Goal: Task Accomplishment & Management: Manage account settings

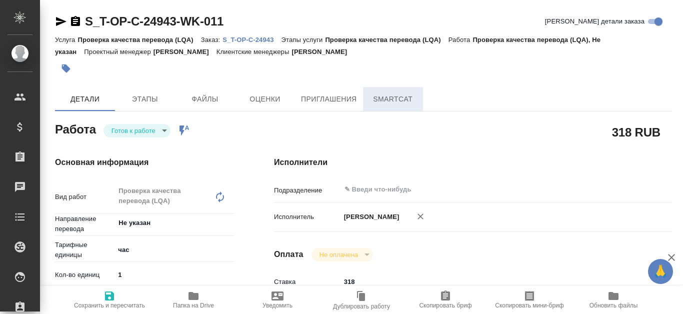
type textarea "x"
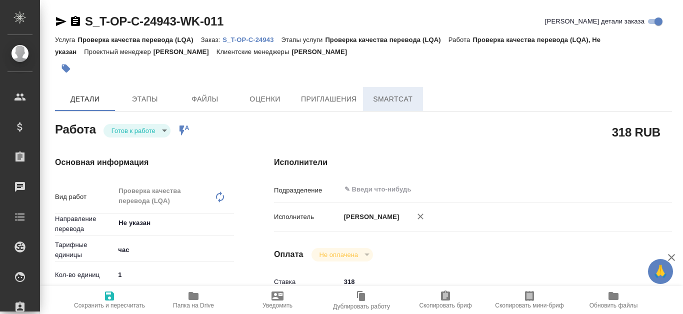
type textarea "x"
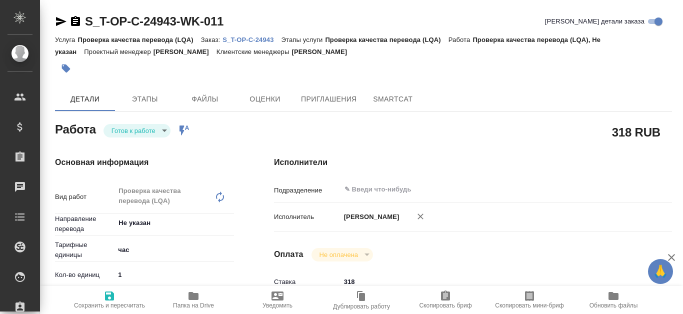
type textarea "x"
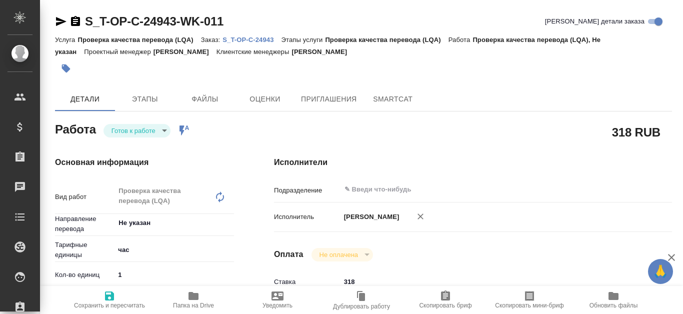
type textarea "x"
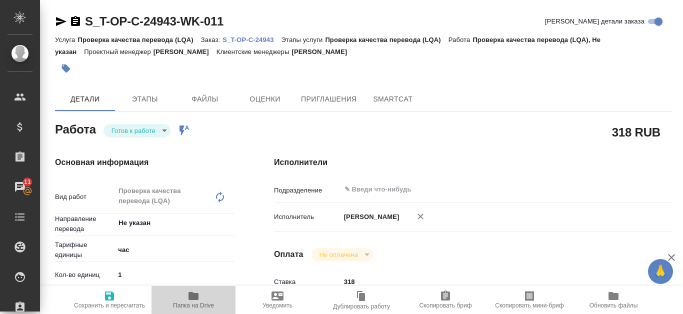
click at [196, 297] on icon "button" at bounding box center [194, 296] width 10 height 8
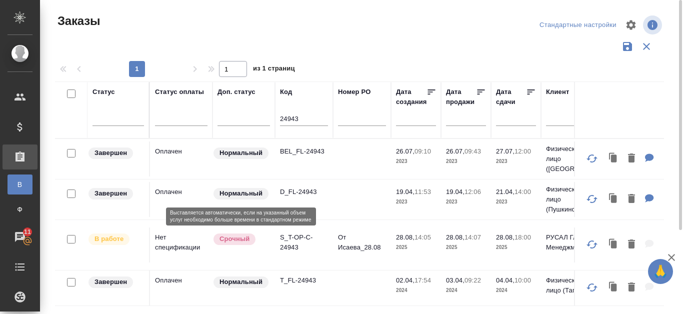
click at [222, 238] on p "Срочный" at bounding box center [235, 239] width 30 height 10
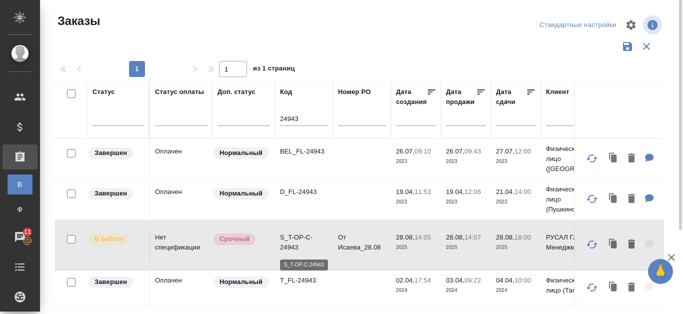
click at [295, 246] on p "S_T-OP-C-24943" at bounding box center [304, 243] width 48 height 20
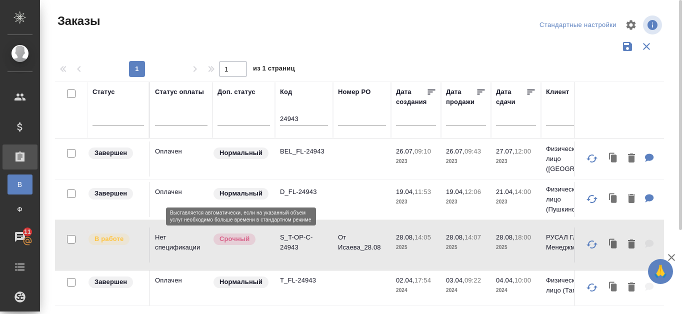
click at [236, 242] on p "Срочный" at bounding box center [235, 239] width 30 height 10
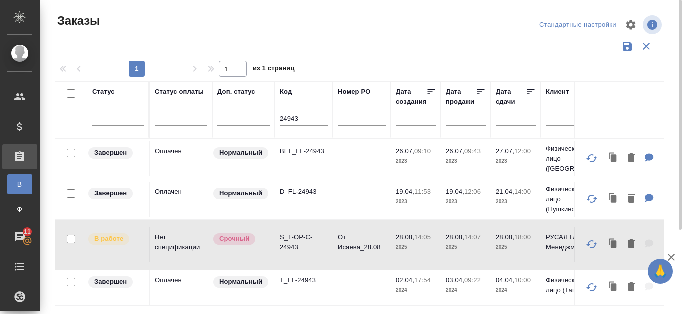
click at [181, 249] on td "Нет спецификации" at bounding box center [181, 245] width 63 height 35
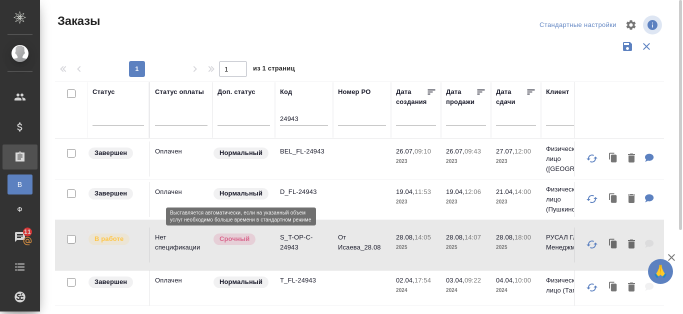
click at [251, 241] on span "Срочный" at bounding box center [235, 239] width 42 height 10
click at [242, 242] on p "Срочный" at bounding box center [235, 239] width 30 height 10
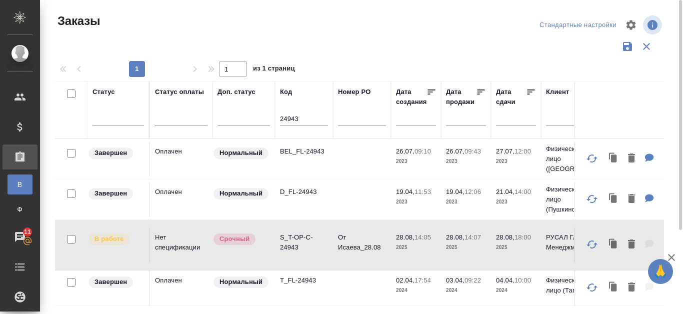
click at [175, 250] on td "Нет спецификации" at bounding box center [181, 245] width 63 height 35
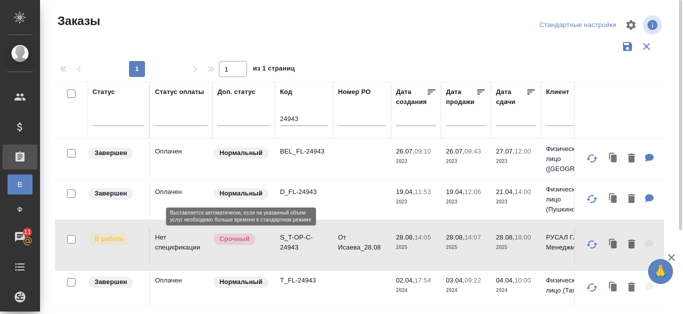
click at [227, 238] on p "Срочный" at bounding box center [235, 239] width 30 height 10
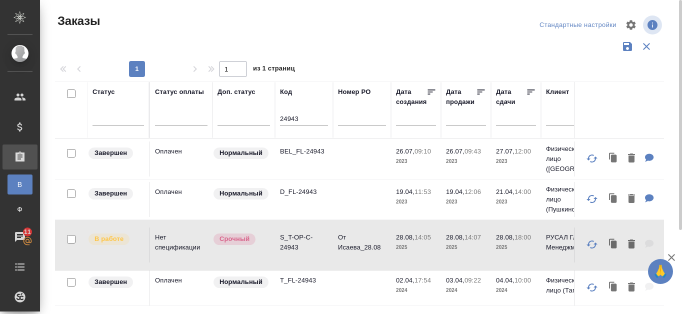
click at [181, 250] on td "Нет спецификации" at bounding box center [181, 245] width 63 height 35
click at [212, 249] on td "Нет спецификации" at bounding box center [181, 245] width 63 height 35
click at [285, 241] on p "S_T-OP-C-24943" at bounding box center [304, 243] width 48 height 20
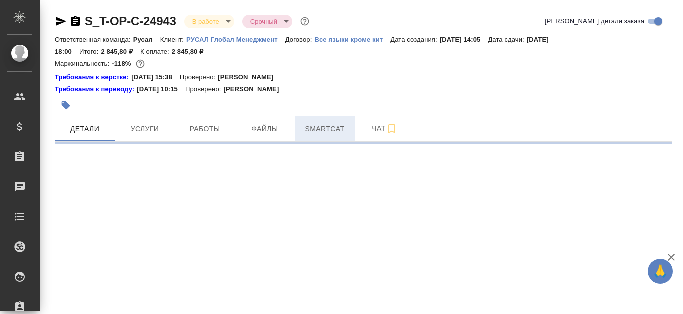
select select "RU"
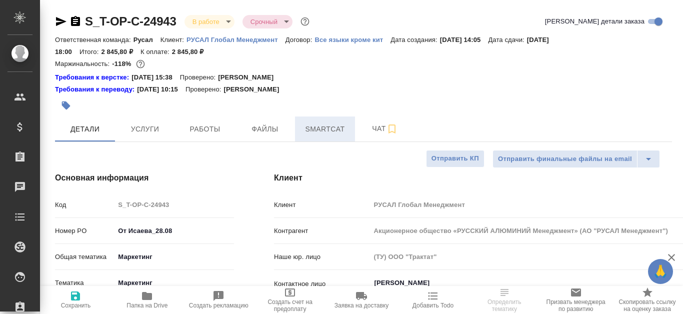
type textarea "x"
drag, startPoint x: 340, startPoint y: 128, endPoint x: 432, endPoint y: 183, distance: 107.6
click at [340, 128] on span "Smartcat" at bounding box center [325, 129] width 48 height 13
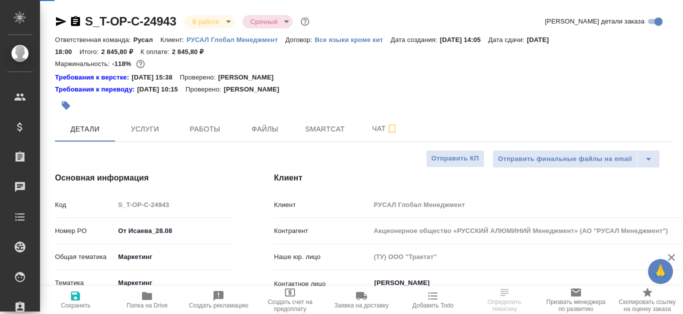
type input "[PERSON_NAME]"
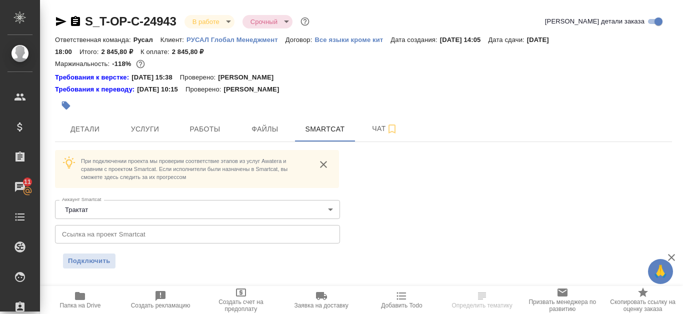
scroll to position [17, 0]
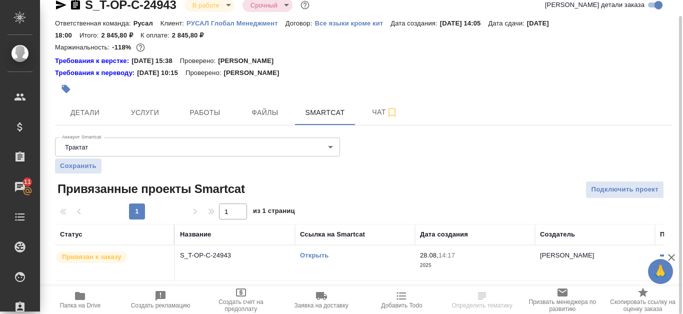
click at [324, 253] on link "Открыть" at bounding box center [314, 256] width 29 height 8
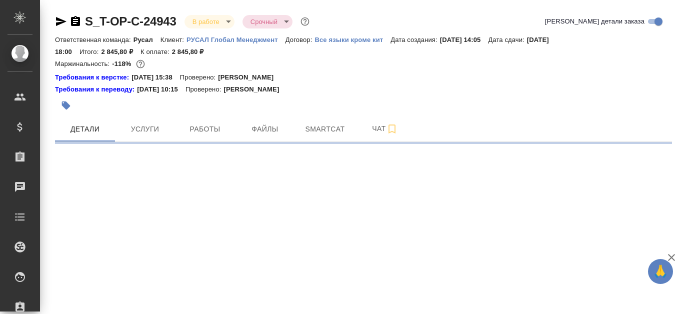
select select "RU"
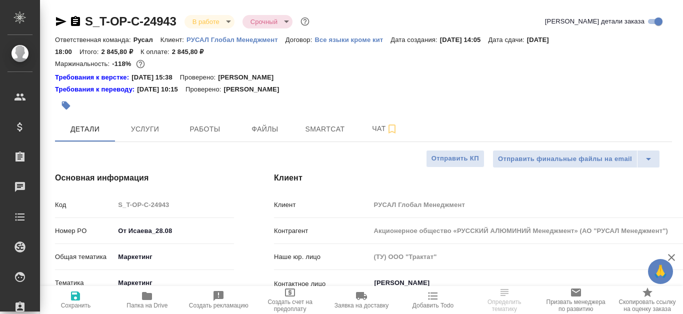
type textarea "x"
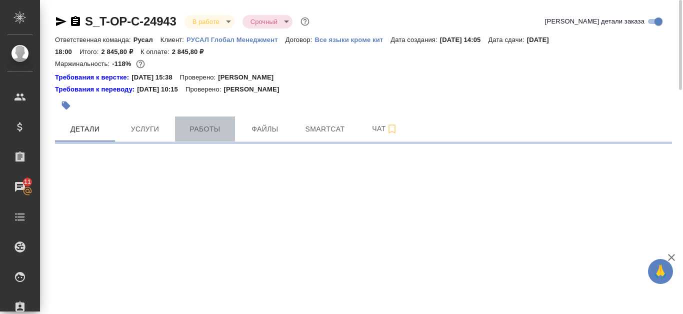
click at [202, 130] on span "Работы" at bounding box center [205, 129] width 48 height 13
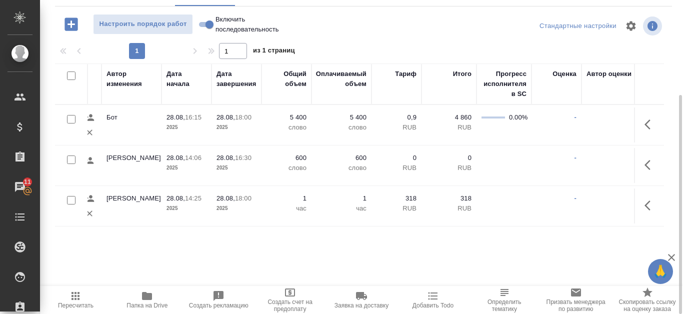
scroll to position [0, 503]
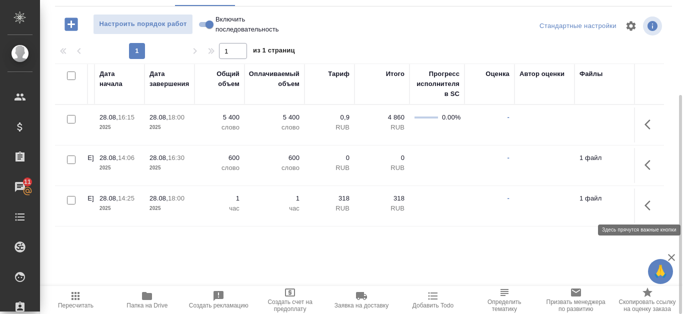
click at [645, 206] on icon "button" at bounding box center [648, 206] width 6 height 10
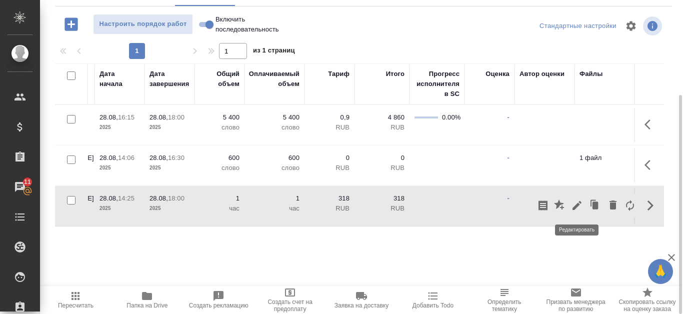
click at [576, 208] on icon "button" at bounding box center [577, 205] width 9 height 9
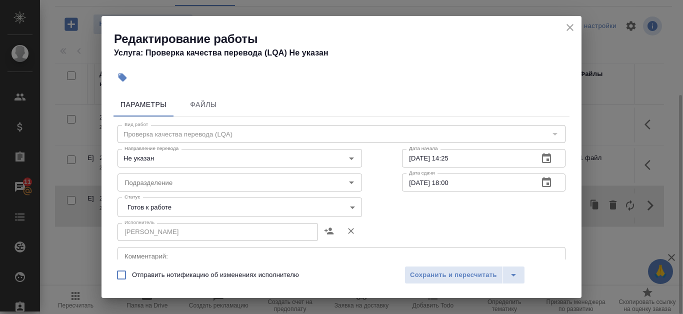
click at [542, 157] on icon "button" at bounding box center [547, 159] width 12 height 12
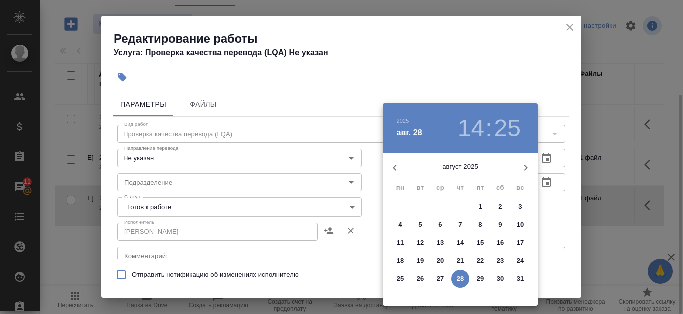
click at [523, 58] on div at bounding box center [341, 157] width 683 height 314
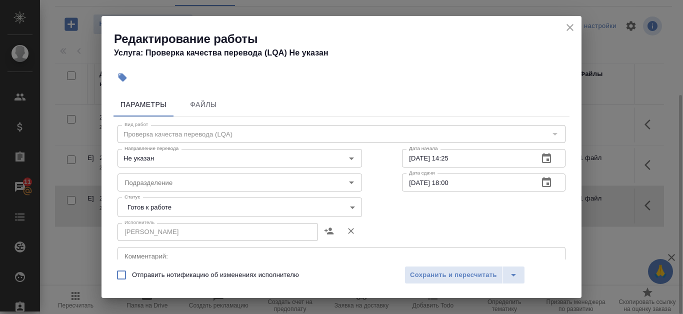
click at [542, 159] on icon "button" at bounding box center [546, 158] width 9 height 10
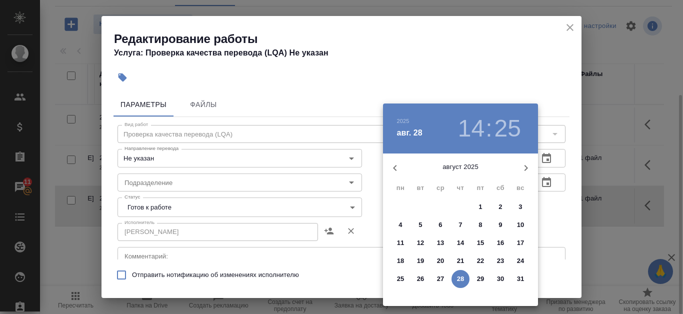
click at [479, 129] on h3 "14" at bounding box center [471, 129] width 27 height 28
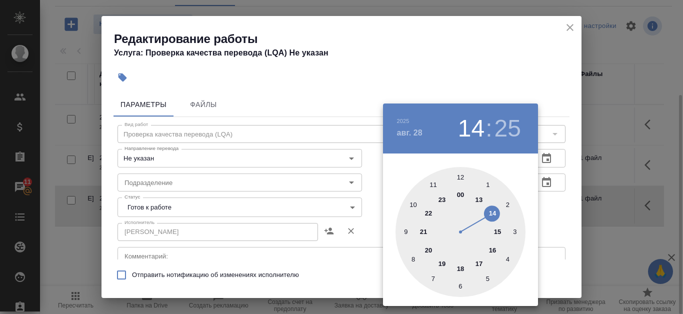
click at [480, 264] on div at bounding box center [461, 232] width 130 height 130
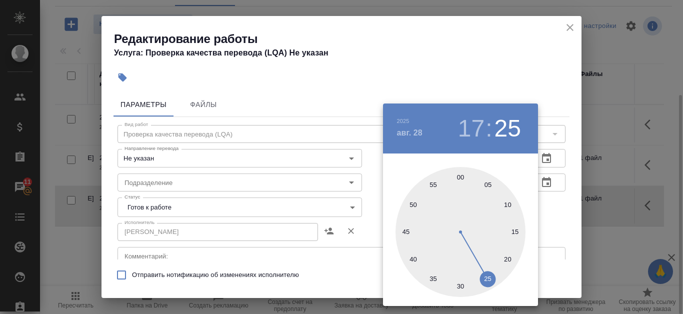
click at [462, 177] on div at bounding box center [461, 232] width 130 height 130
type input "[DATE] 17:00"
click at [500, 51] on div at bounding box center [341, 157] width 683 height 314
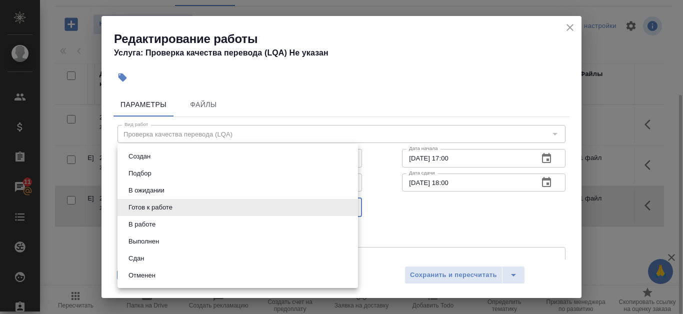
click at [313, 211] on body "🙏 .cls-1 fill:#fff; AWATERA Kanataeva [PERSON_NAME] Спецификации Заказы 11 Чаты…" at bounding box center [341, 157] width 683 height 314
click at [231, 258] on li "Сдан" at bounding box center [238, 258] width 241 height 17
type input "closed"
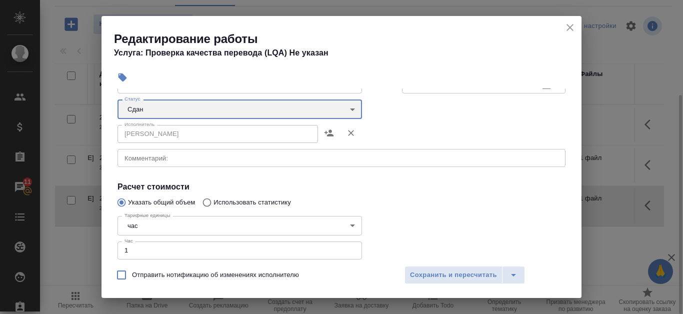
scroll to position [150, 0]
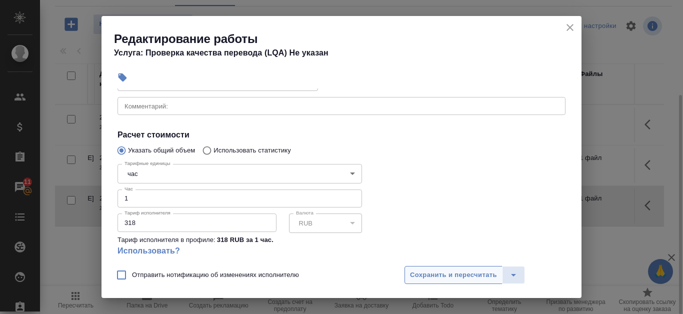
click at [463, 275] on span "Сохранить и пересчитать" at bounding box center [453, 276] width 87 height 12
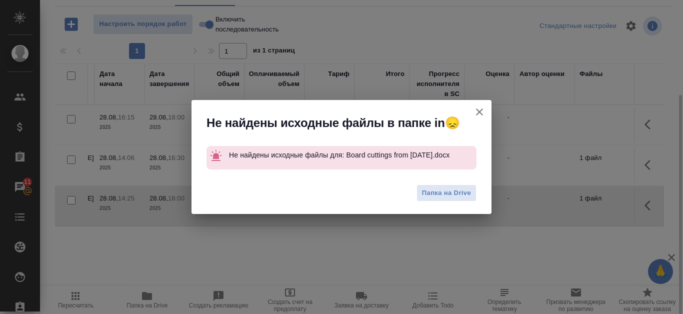
click at [481, 112] on icon "button" at bounding box center [479, 112] width 7 height 7
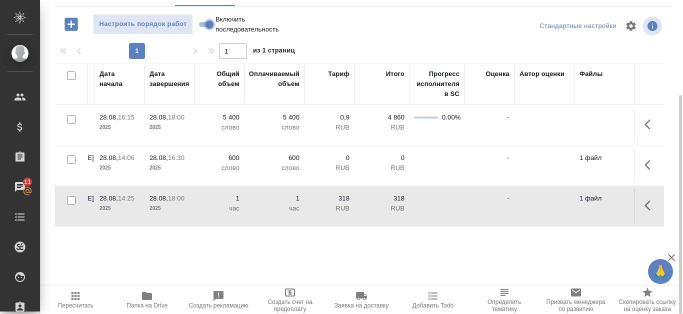
click at [207, 27] on input "Включить последовательность" at bounding box center [210, 25] width 36 height 12
checkbox input "true"
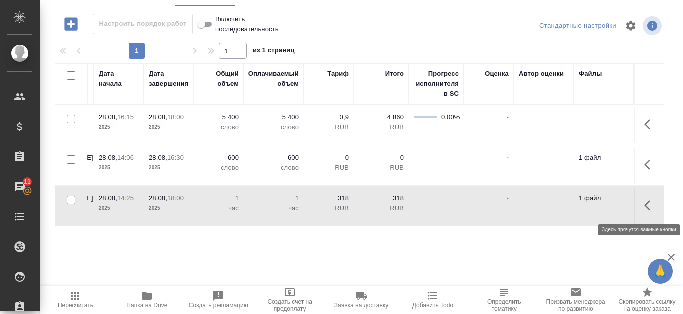
click at [653, 203] on icon "button" at bounding box center [651, 206] width 12 height 12
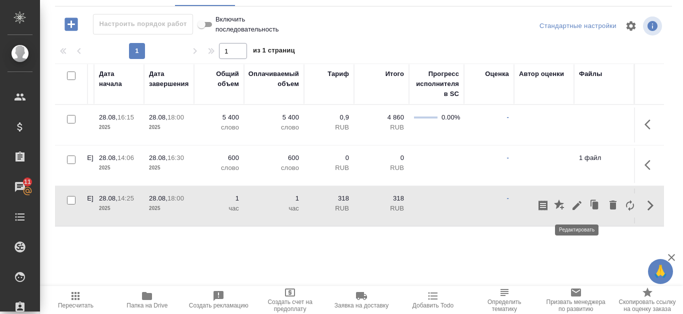
click at [573, 211] on button "button" at bounding box center [577, 206] width 17 height 24
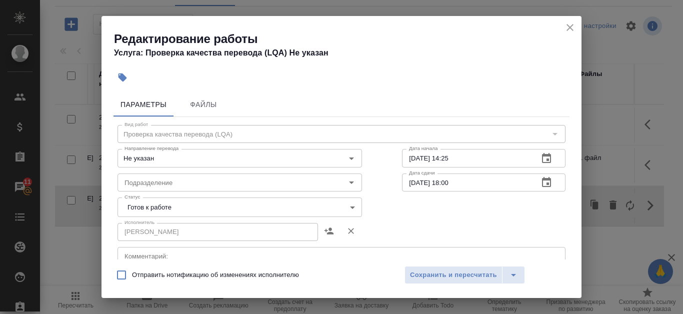
click at [542, 159] on icon "button" at bounding box center [546, 158] width 9 height 10
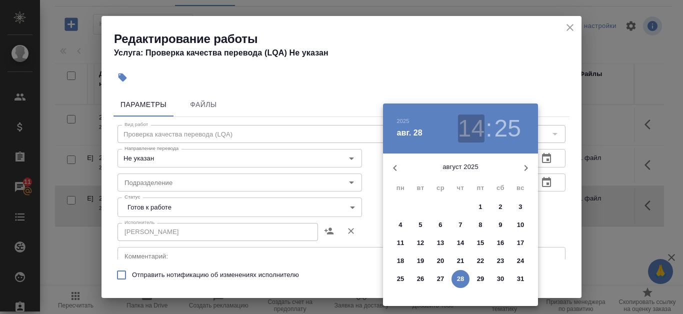
click at [479, 129] on h3 "14" at bounding box center [471, 129] width 27 height 28
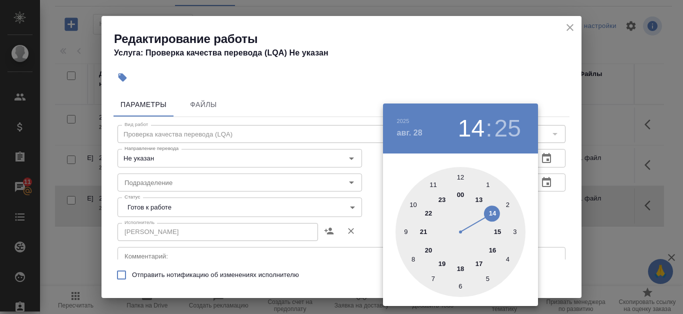
click at [474, 265] on div at bounding box center [461, 232] width 130 height 130
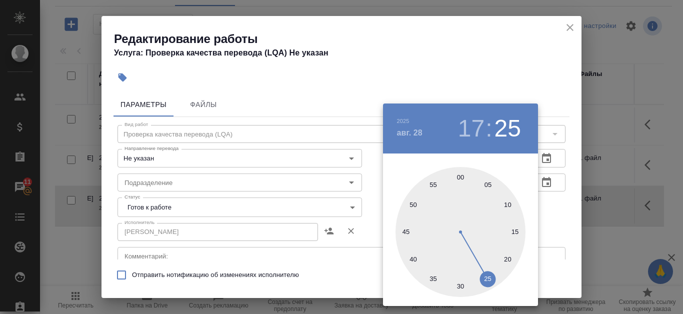
click at [464, 178] on div at bounding box center [461, 232] width 130 height 130
click at [462, 176] on div at bounding box center [461, 232] width 130 height 130
type input "[DATE] 17:00"
click at [568, 207] on div at bounding box center [341, 157] width 683 height 314
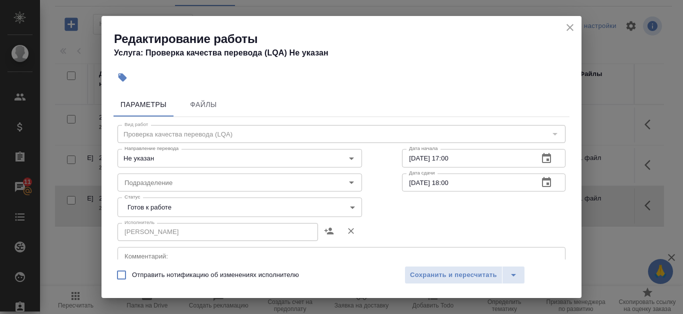
click at [354, 204] on body "🙏 .cls-1 fill:#fff; AWATERA Kanataeva [PERSON_NAME] Спецификации Заказы 11 Чаты…" at bounding box center [341, 157] width 683 height 314
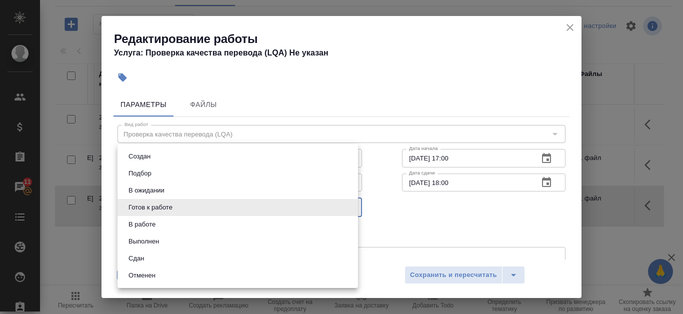
click at [232, 259] on li "Сдан" at bounding box center [238, 258] width 241 height 17
type input "closed"
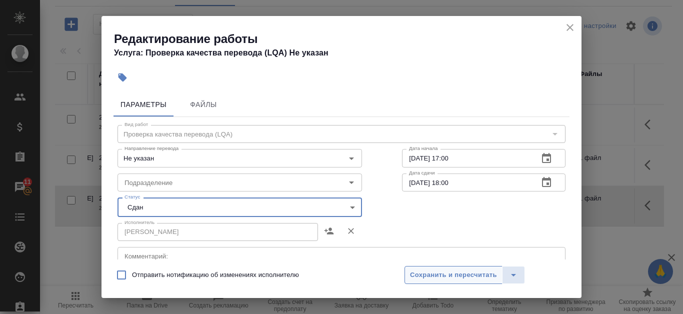
click at [444, 279] on span "Сохранить и пересчитать" at bounding box center [453, 276] width 87 height 12
